Goal: Transaction & Acquisition: Subscribe to service/newsletter

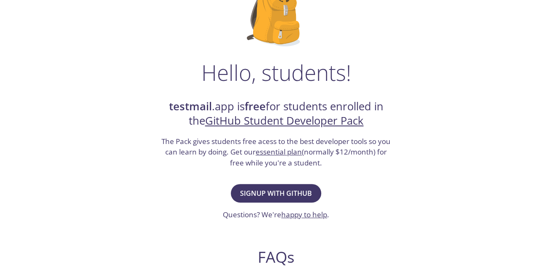
scroll to position [133, 0]
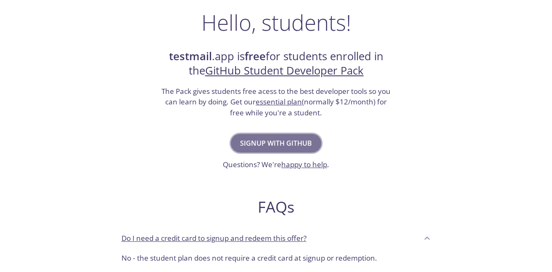
click at [301, 144] on span "Signup with GitHub" at bounding box center [276, 143] width 72 height 12
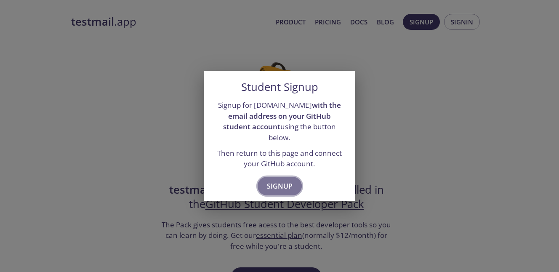
click at [286, 186] on span "Signup" at bounding box center [280, 186] width 26 height 12
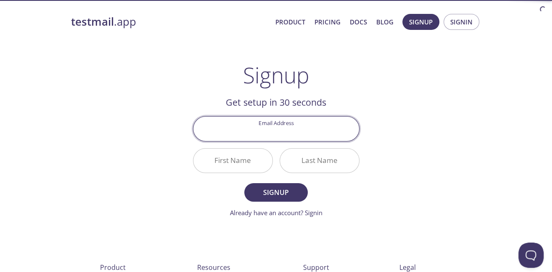
click at [316, 127] on input "Email Address" at bounding box center [277, 129] width 166 height 24
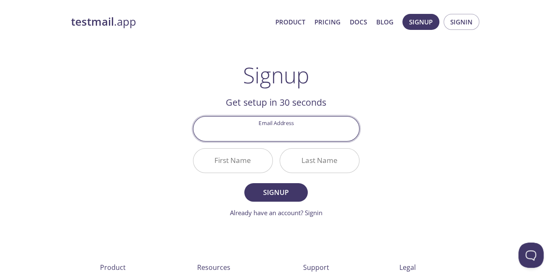
type input "[EMAIL_ADDRESS][DOMAIN_NAME]"
click at [272, 157] on input "First Name" at bounding box center [233, 161] width 79 height 24
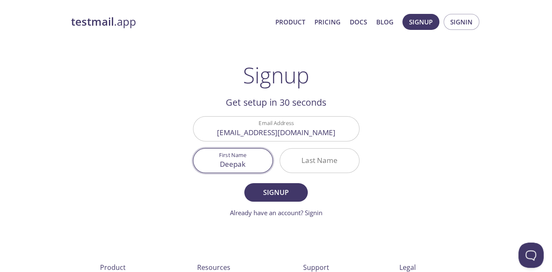
type input "Deepak"
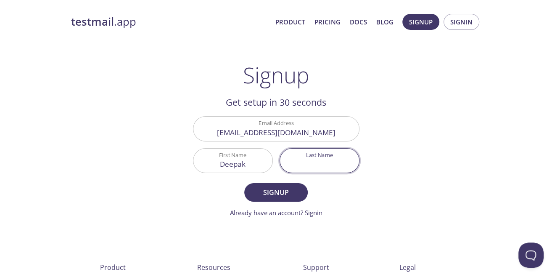
click at [302, 159] on input "Last Name" at bounding box center [319, 161] width 79 height 24
type input "[PERSON_NAME]"
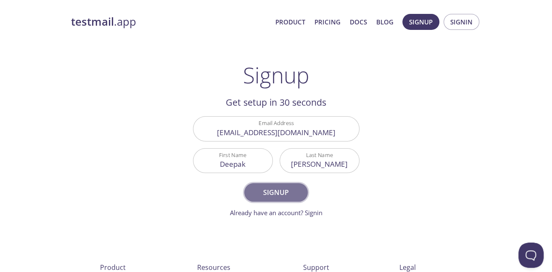
click at [286, 190] on span "Signup" at bounding box center [276, 192] width 45 height 12
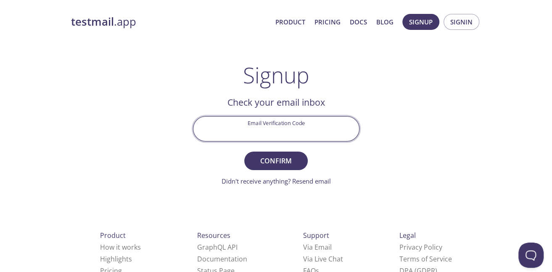
click at [312, 129] on input "Email Verification Code" at bounding box center [277, 129] width 166 height 24
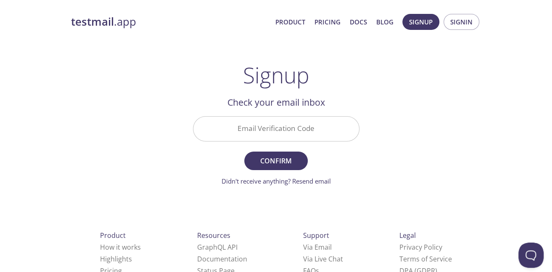
click at [430, 111] on div "testmail .app Product Pricing Docs Blog Signup Signin Signup Get setup in 30 se…" at bounding box center [276, 185] width 431 height 354
click at [321, 131] on input "Email Verification Code" at bounding box center [277, 129] width 166 height 24
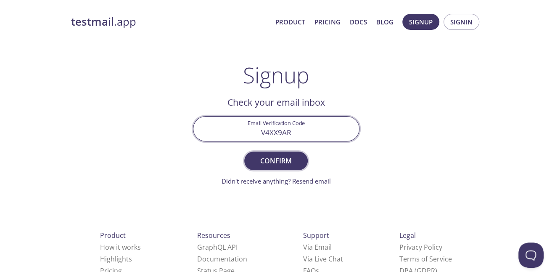
type input "V4XX9AR"
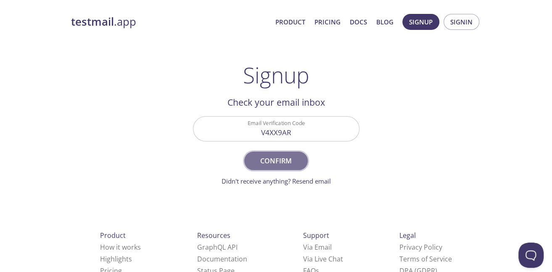
click at [275, 161] on span "Confirm" at bounding box center [276, 161] width 45 height 12
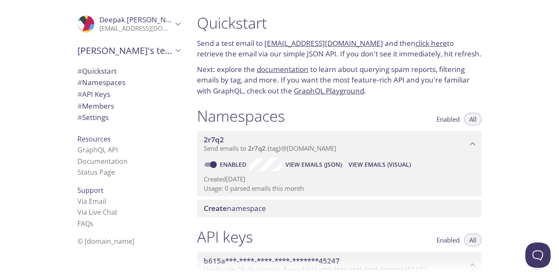
click at [280, 43] on link "[EMAIL_ADDRESS][DOMAIN_NAME]" at bounding box center [323, 43] width 119 height 10
click at [426, 42] on link "click here" at bounding box center [431, 43] width 32 height 10
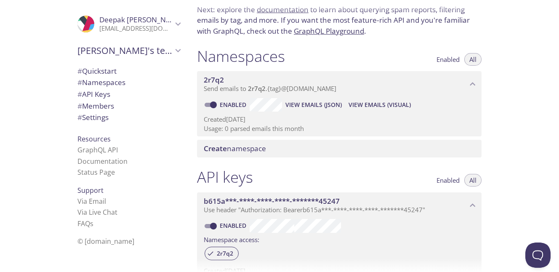
click at [357, 106] on span "View Emails (Visual)" at bounding box center [379, 105] width 62 height 10
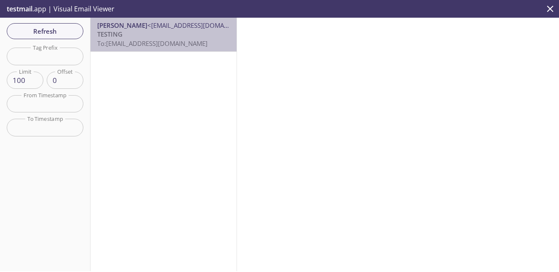
click at [211, 44] on p "TESTING To: [EMAIL_ADDRESS][DOMAIN_NAME]" at bounding box center [163, 39] width 133 height 18
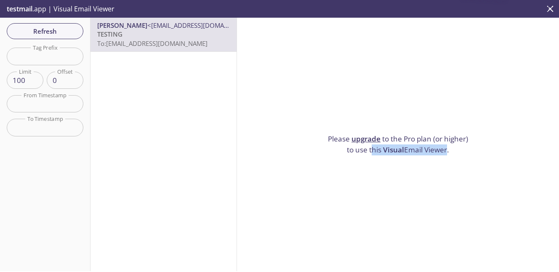
drag, startPoint x: 444, startPoint y: 149, endPoint x: 367, endPoint y: 145, distance: 76.7
click at [367, 145] on p "Please upgrade to the Pro plan (or higher) to use this Visual Email Viewer." at bounding box center [397, 143] width 147 height 21
drag, startPoint x: 367, startPoint y: 145, endPoint x: 358, endPoint y: 159, distance: 17.3
click at [358, 159] on div "Please upgrade to the Pro plan (or higher) to use this Visual Email Viewer." at bounding box center [398, 144] width 322 height 253
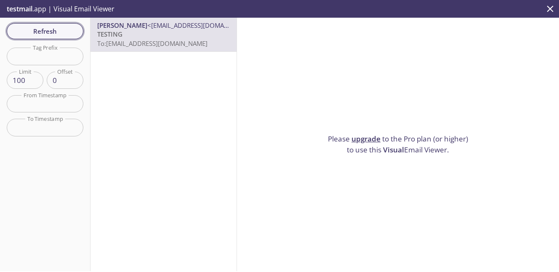
click at [51, 35] on span "Refresh" at bounding box center [44, 31] width 63 height 11
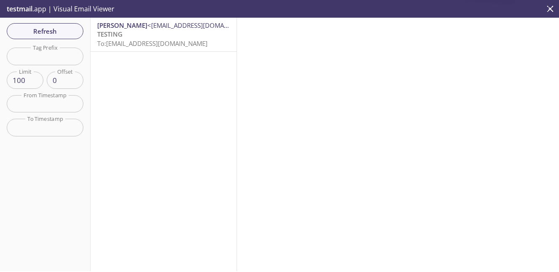
click at [56, 54] on input "text" at bounding box center [45, 56] width 77 height 17
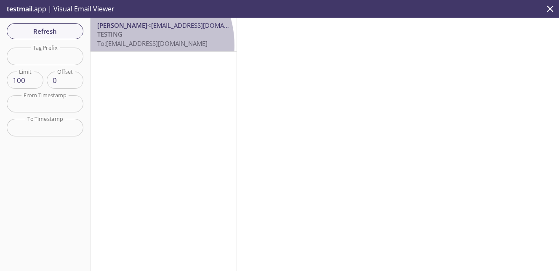
click at [131, 45] on span "To: [EMAIL_ADDRESS][DOMAIN_NAME]" at bounding box center [152, 43] width 110 height 8
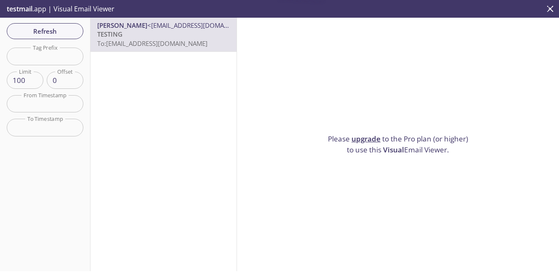
click at [297, 112] on div "Please upgrade to the Pro plan (or higher) to use this Visual Email Viewer." at bounding box center [398, 144] width 322 height 253
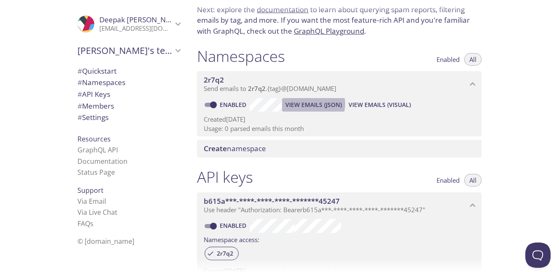
click at [306, 103] on span "View Emails (JSON)" at bounding box center [313, 105] width 56 height 10
